Goal: Information Seeking & Learning: Understand process/instructions

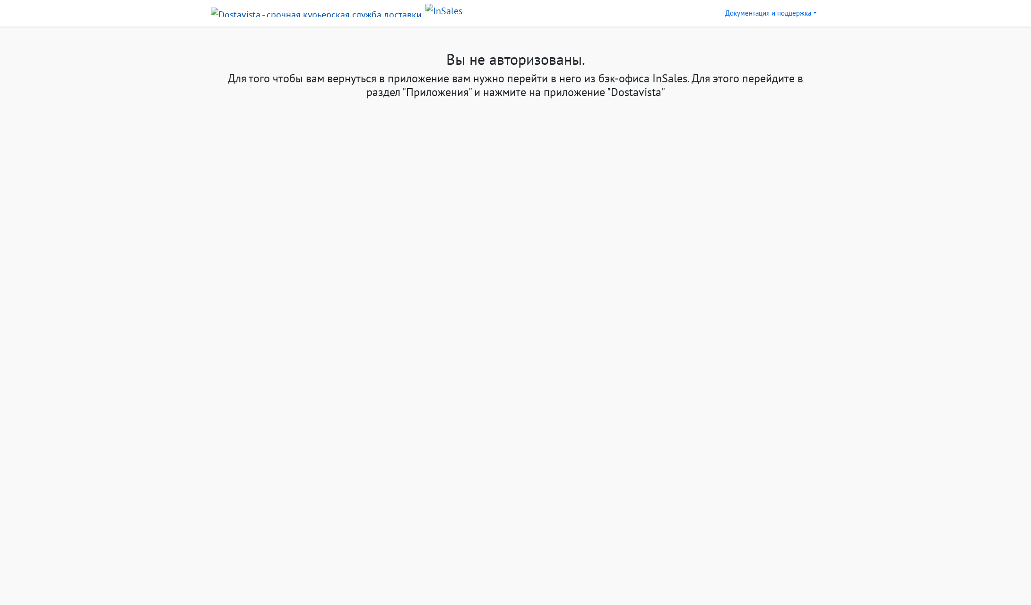
click at [425, 10] on img at bounding box center [443, 11] width 37 height 14
click at [243, 12] on img at bounding box center [316, 12] width 211 height 9
click at [785, 12] on link "Документация и поддержка" at bounding box center [770, 13] width 99 height 18
click at [799, 36] on link "Инструкция по установке и настройке" at bounding box center [797, 34] width 150 height 15
